Goal: Information Seeking & Learning: Learn about a topic

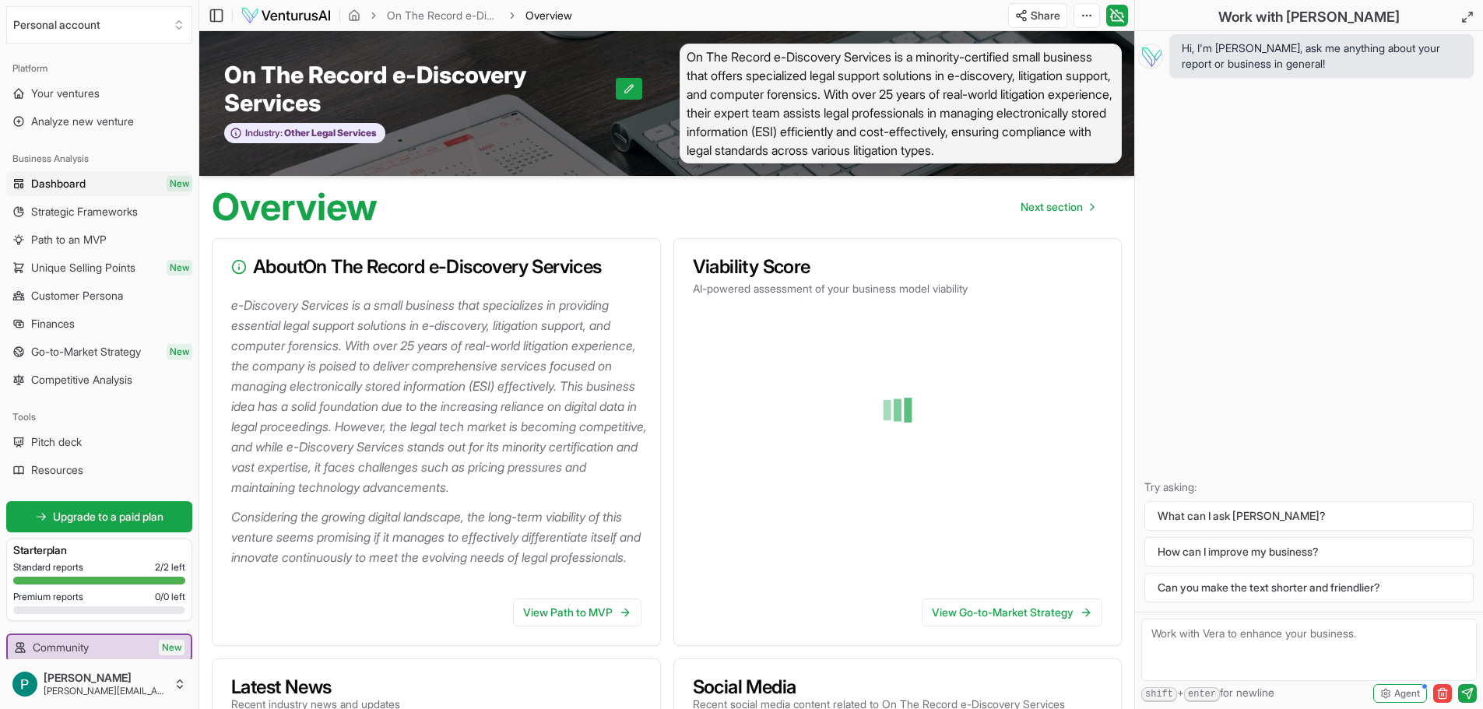
scroll to position [156, 0]
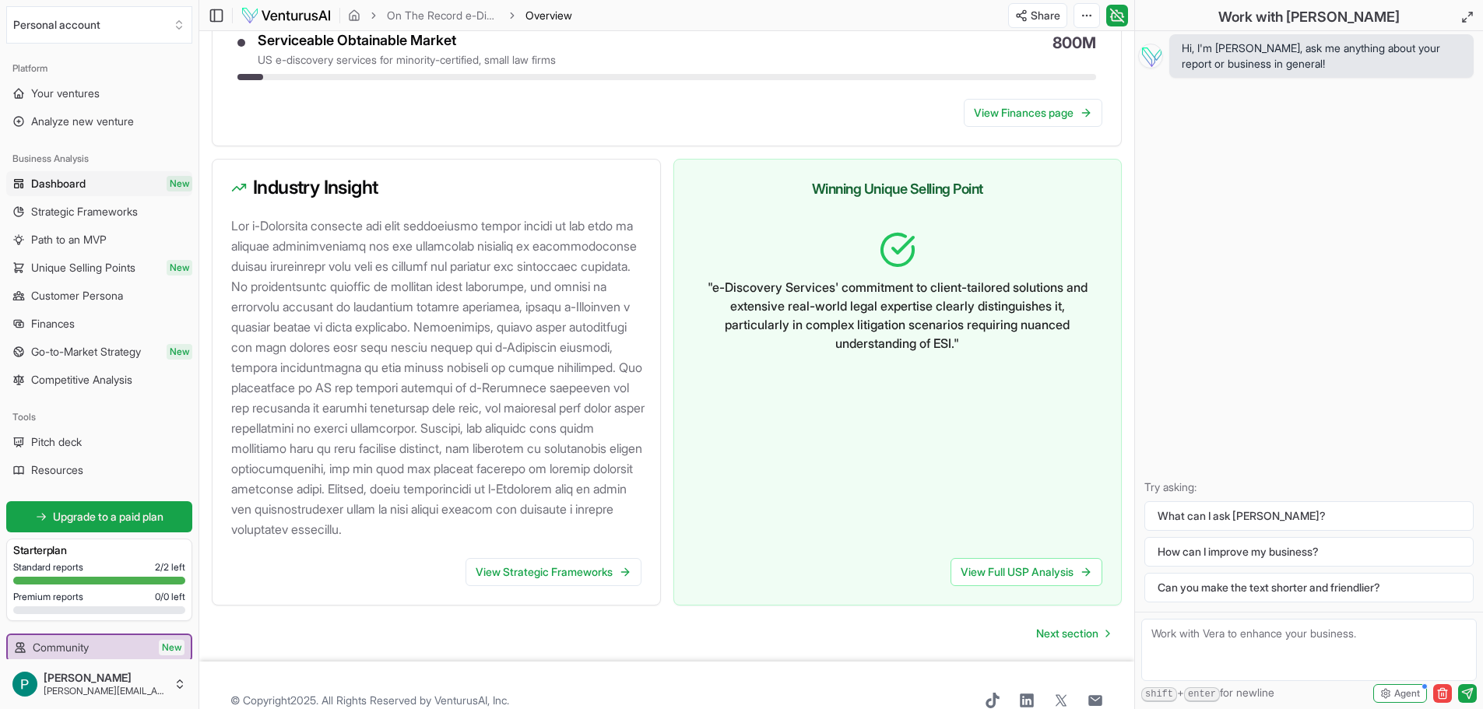
scroll to position [1539, 0]
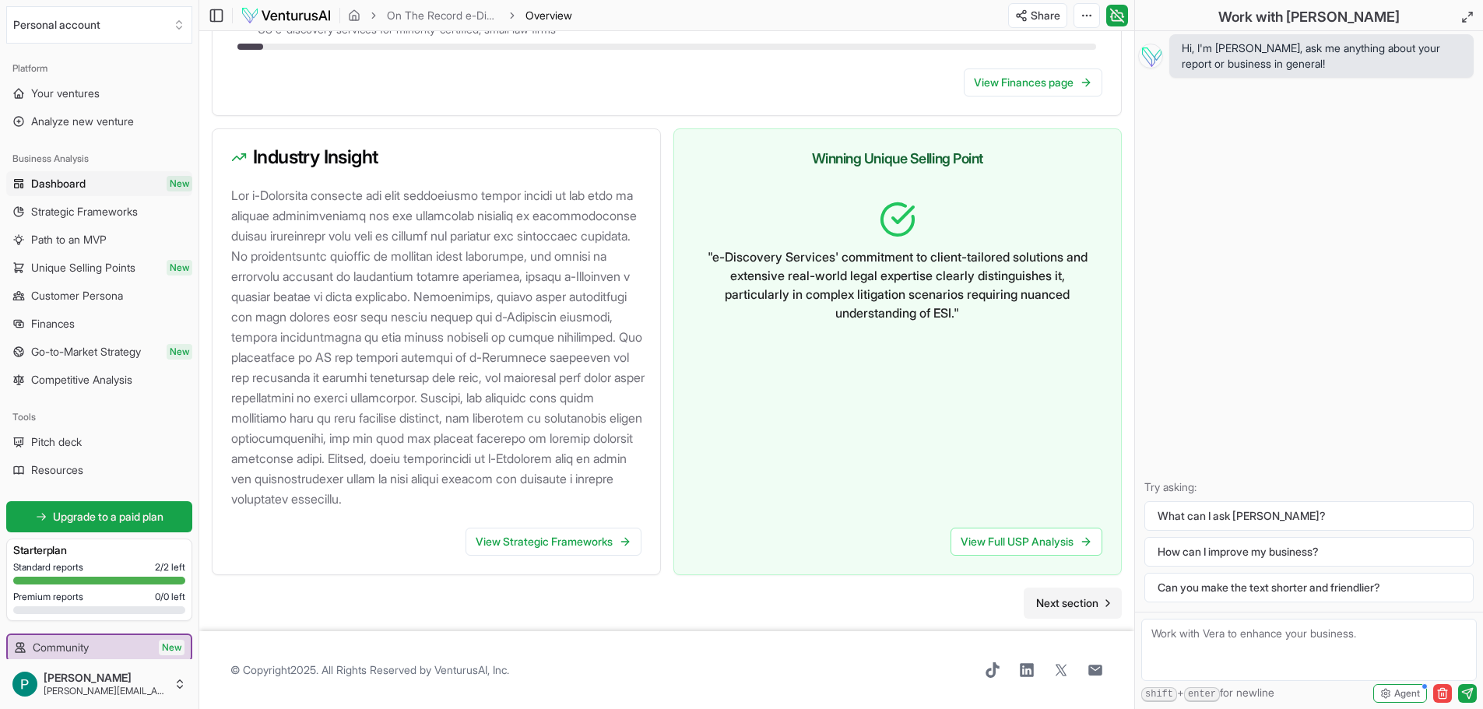
click at [1064, 607] on span "Next section" at bounding box center [1067, 604] width 62 height 16
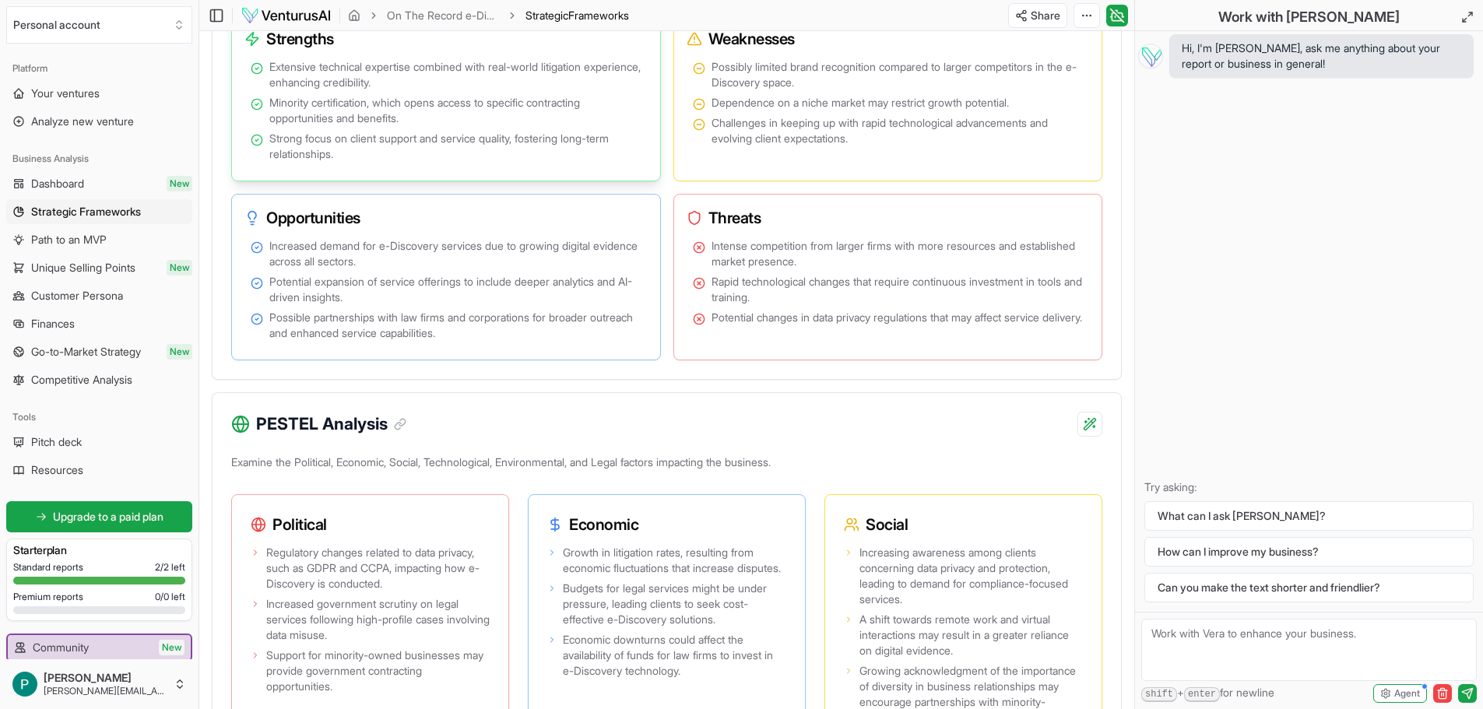
scroll to position [1246, 0]
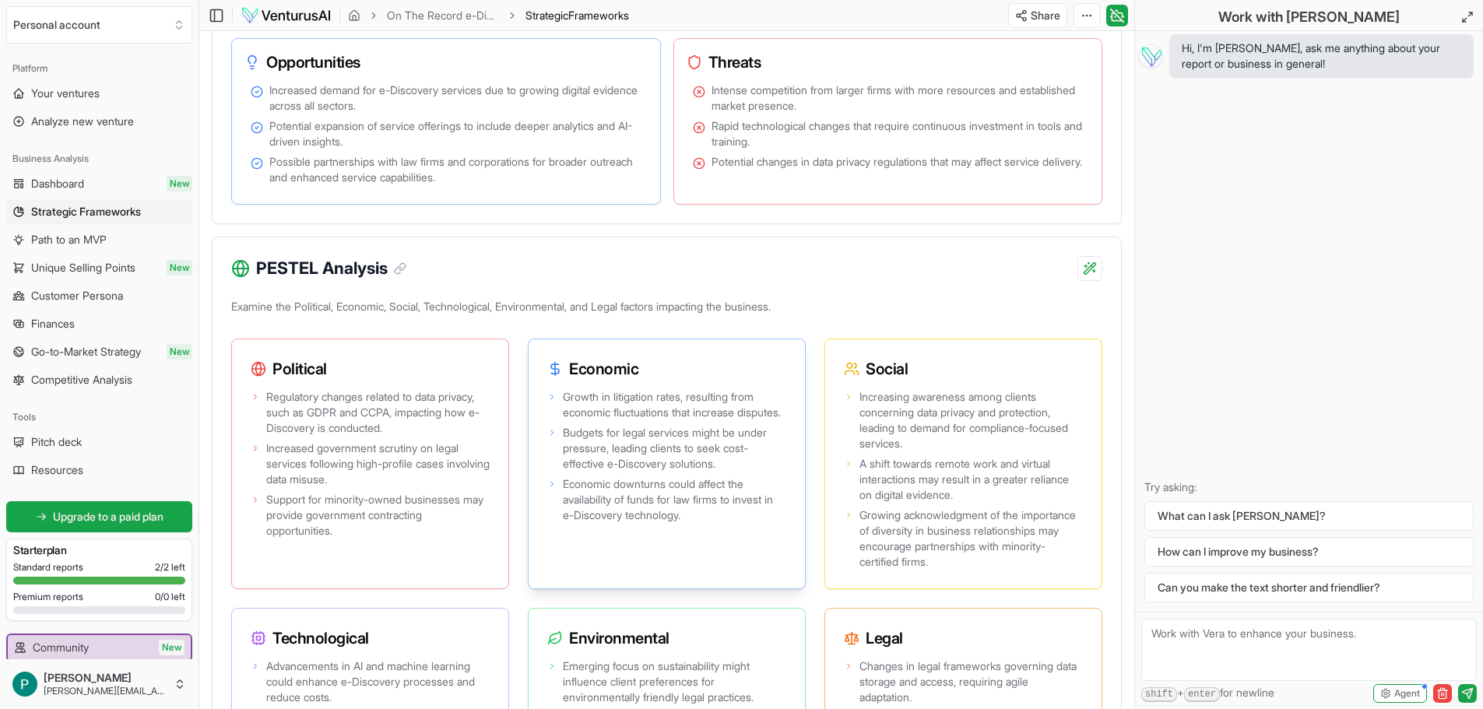
click at [551, 402] on icon at bounding box center [551, 396] width 9 height 9
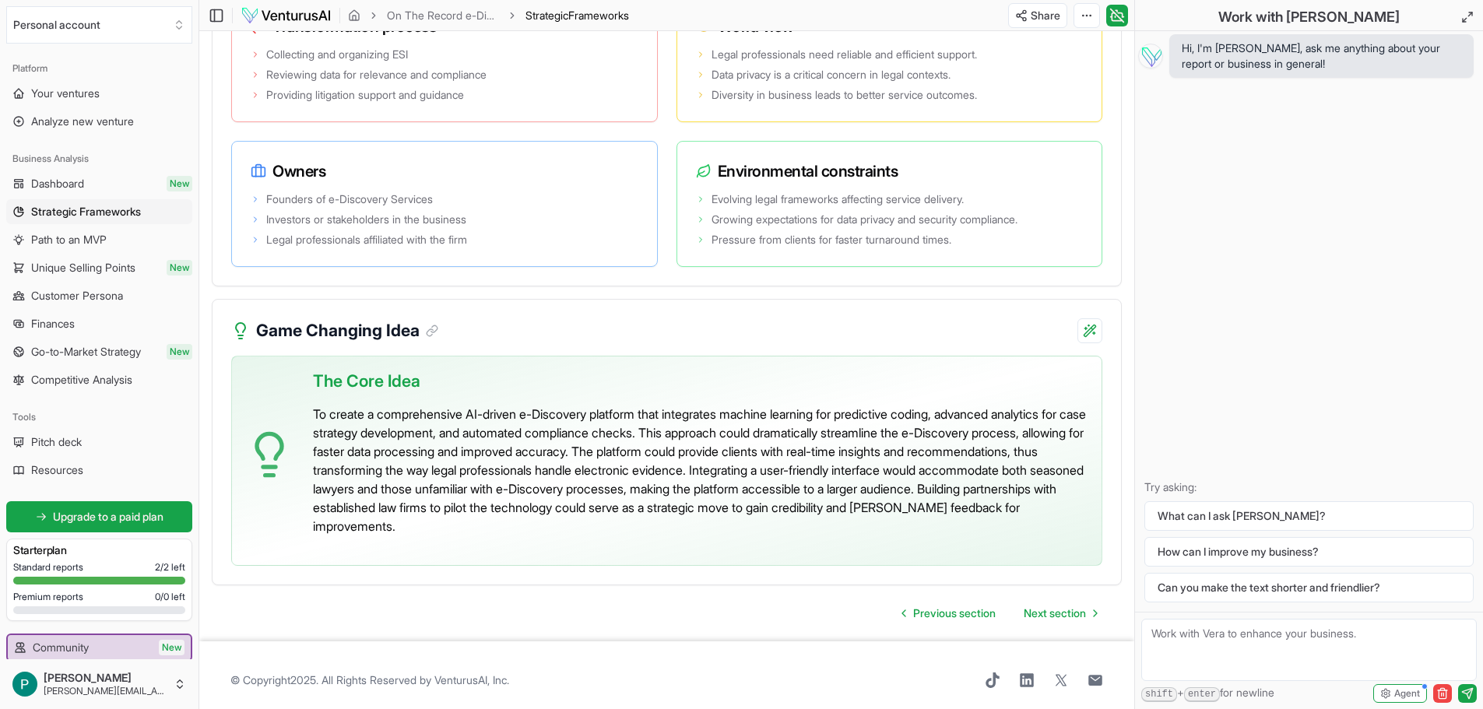
scroll to position [3316, 0]
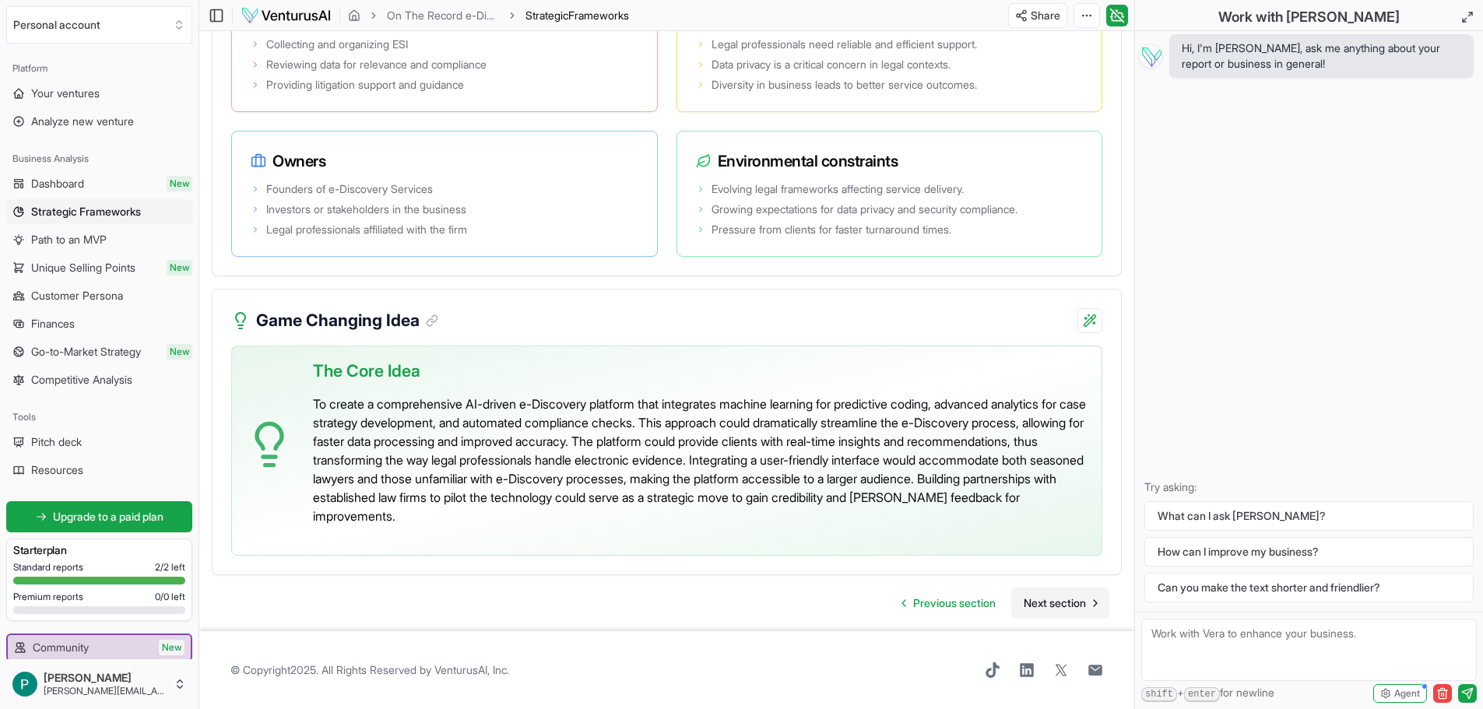
click at [1051, 602] on span "Next section" at bounding box center [1055, 604] width 62 height 16
